Goal: Task Accomplishment & Management: Manage account settings

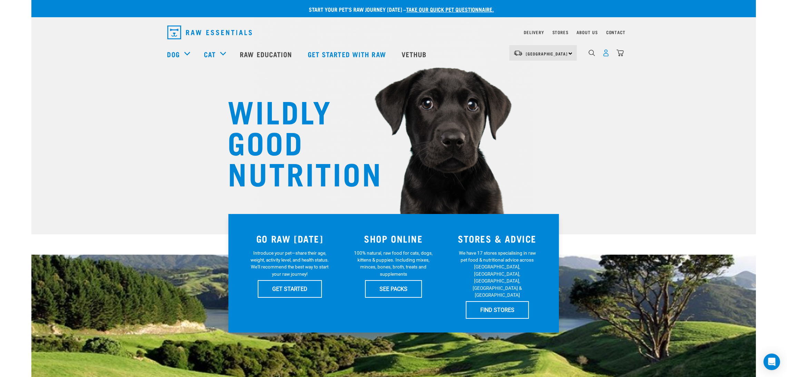
click at [607, 56] on img "dropdown navigation" at bounding box center [605, 52] width 7 height 7
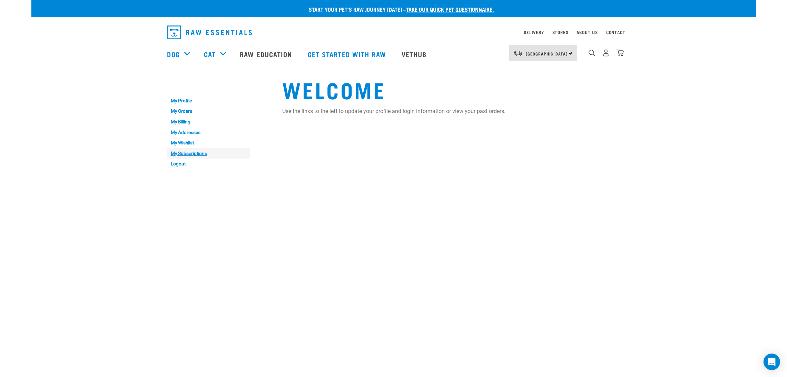
click at [202, 153] on link "My Subscriptions" at bounding box center [208, 153] width 83 height 11
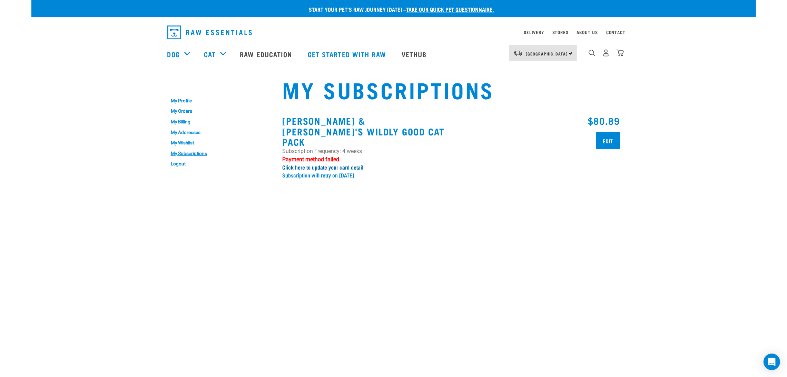
click at [345, 166] on link "Click here to update your card detail" at bounding box center [323, 167] width 81 height 3
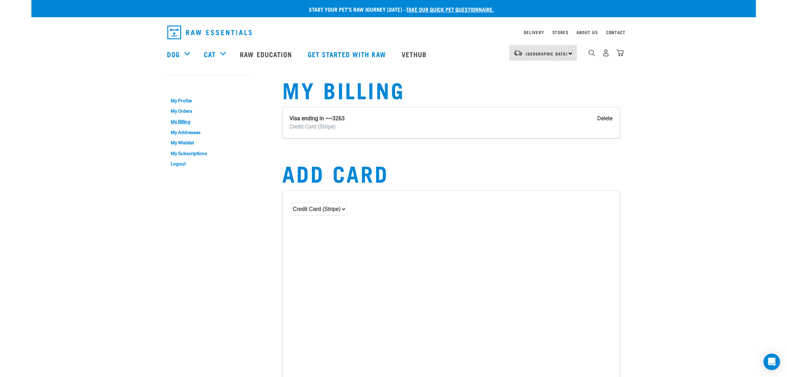
drag, startPoint x: 377, startPoint y: 116, endPoint x: 376, endPoint y: 120, distance: 4.2
click at [377, 116] on div "Visa ending in ••••3263 Credit Card (Stripe) [GEOGRAPHIC_DATA]" at bounding box center [451, 122] width 337 height 31
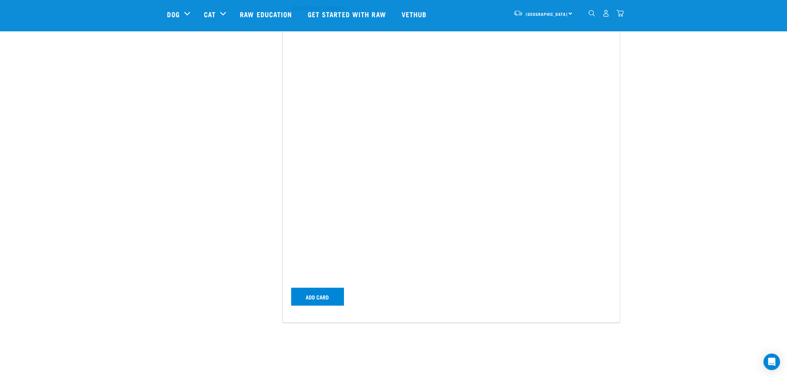
scroll to position [155, 0]
click at [301, 296] on button "Add card" at bounding box center [317, 293] width 53 height 18
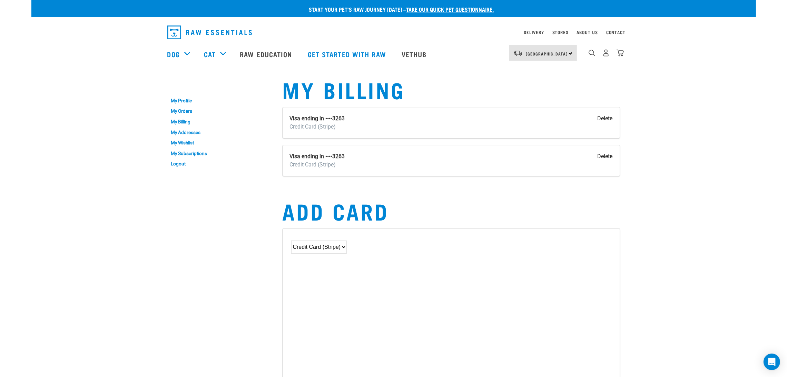
click at [334, 160] on div "Visa ending in ••••3263 Credit Card (Stripe)" at bounding box center [317, 160] width 55 height 17
click at [326, 158] on strong "Visa ending in ••••3263" at bounding box center [317, 156] width 55 height 7
click at [194, 154] on link "My Subscriptions" at bounding box center [208, 153] width 83 height 11
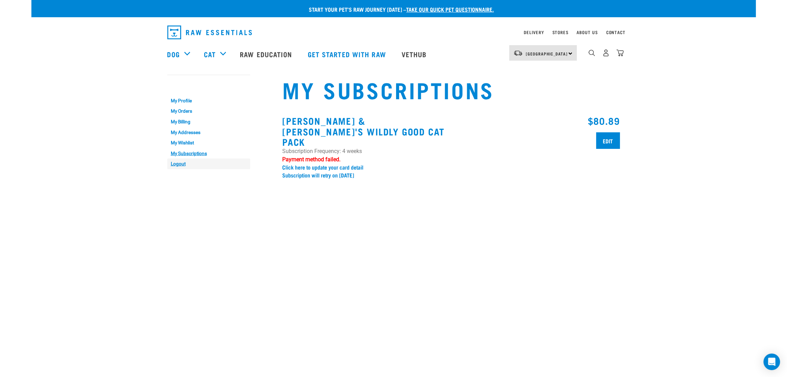
click at [174, 165] on link "Logout" at bounding box center [208, 164] width 83 height 11
